Goal: Task Accomplishment & Management: Use online tool/utility

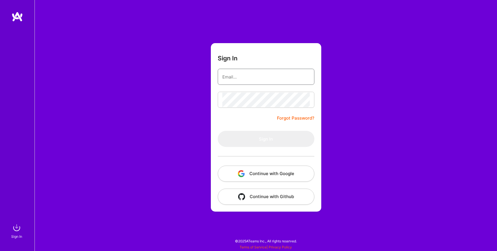
type input "[EMAIL_ADDRESS][DOMAIN_NAME]"
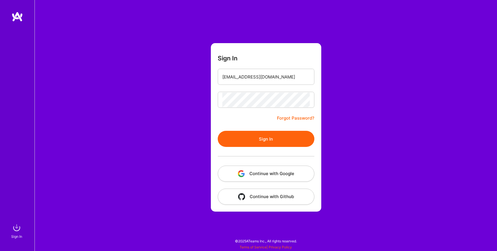
click at [206, 124] on div "Sign In [EMAIL_ADDRESS][DOMAIN_NAME] Forgot Password? Sign In Continue with Goo…" at bounding box center [266, 125] width 463 height 251
click at [254, 139] on button "Sign In" at bounding box center [266, 139] width 97 height 16
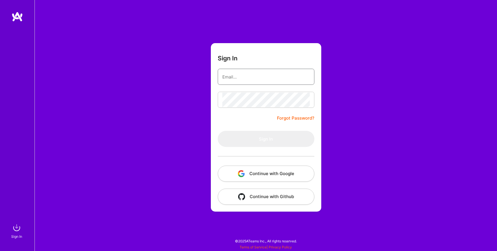
type input "[EMAIL_ADDRESS][DOMAIN_NAME]"
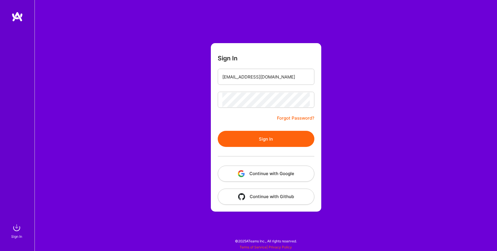
click at [248, 138] on button "Sign In" at bounding box center [266, 139] width 97 height 16
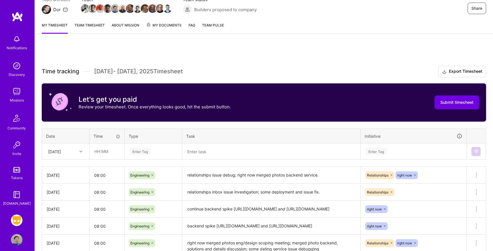
scroll to position [58, 0]
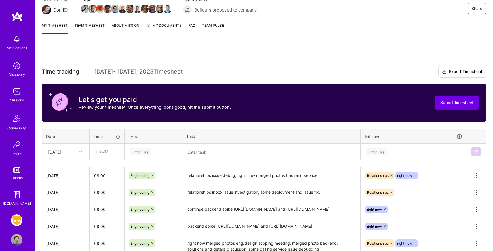
click at [89, 29] on link "Team timesheet" at bounding box center [90, 28] width 30 height 12
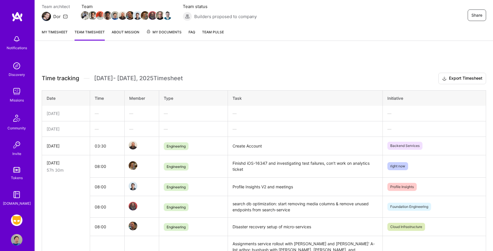
scroll to position [73, 0]
